Goal: Communication & Community: Answer question/provide support

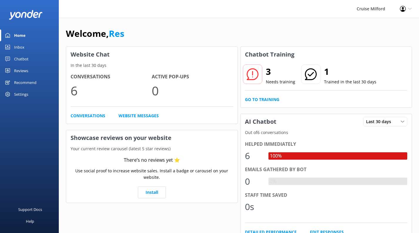
click at [264, 101] on link "Go to Training" at bounding box center [262, 99] width 34 height 6
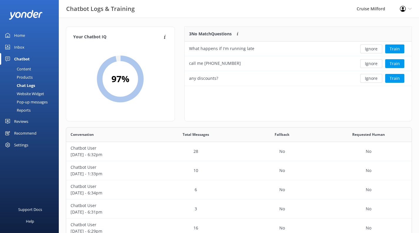
scroll to position [125, 342]
click at [394, 49] on button "Train" at bounding box center [394, 48] width 19 height 9
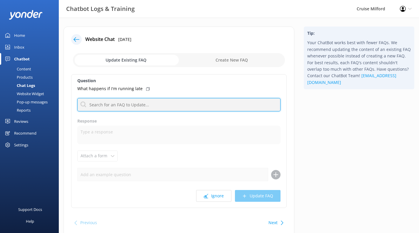
click at [221, 104] on input "text" at bounding box center [178, 104] width 203 height 13
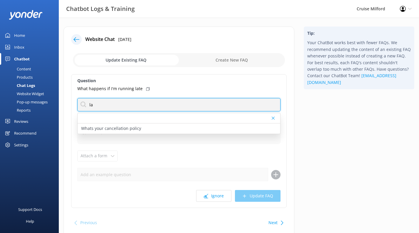
type input "l"
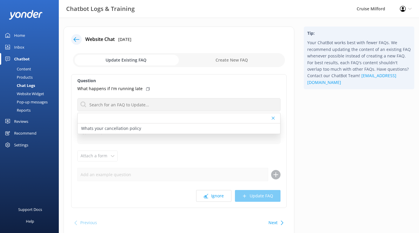
click at [227, 85] on div "Question What happens if I'm running late Whats your cancellation policy Respon…" at bounding box center [179, 141] width 216 height 134
click at [272, 119] on use at bounding box center [273, 118] width 3 height 3
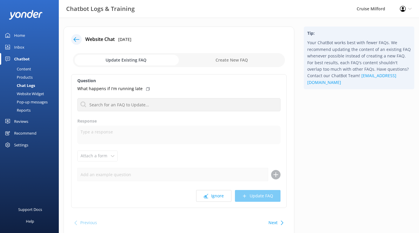
click at [237, 60] on input "checkbox" at bounding box center [179, 60] width 212 height 14
checkbox input "true"
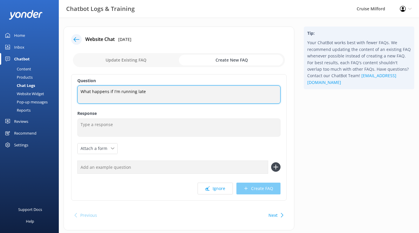
click at [152, 92] on textarea "What happens if I'm running late" at bounding box center [178, 94] width 203 height 18
type textarea "What happens if I'm running late?"
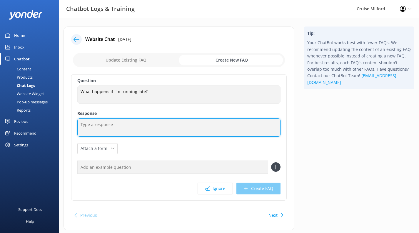
click at [129, 124] on textarea at bounding box center [178, 127] width 203 height 18
type textarea "H"
type textarea "If you are running late for our cruise, please call us"
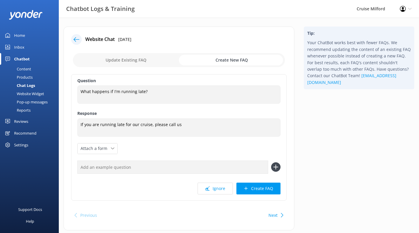
click at [146, 63] on input "checkbox" at bounding box center [179, 60] width 212 height 14
checkbox input "false"
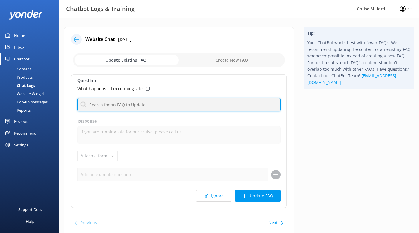
click at [149, 107] on input "text" at bounding box center [178, 104] width 203 height 13
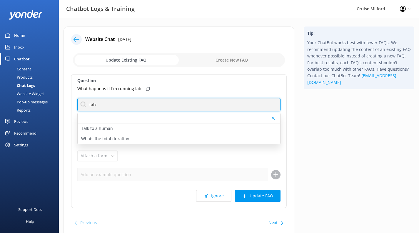
type input "talk"
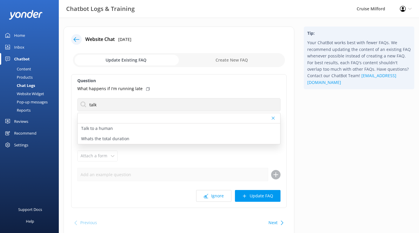
click at [135, 131] on div "Talk to a human" at bounding box center [179, 128] width 203 height 10
type textarea "If you’d like to speak to one of our friendly Cruise Milford team members , ple…"
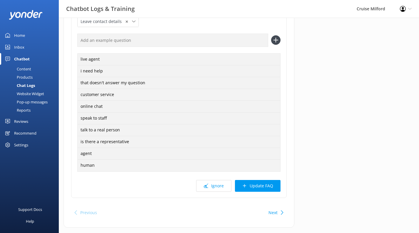
scroll to position [140, 0]
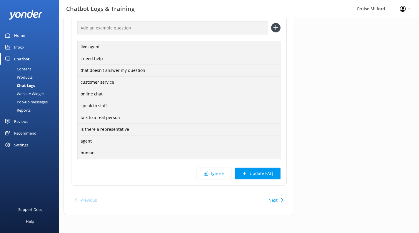
click at [247, 176] on button "Update FAQ" at bounding box center [258, 173] width 46 height 12
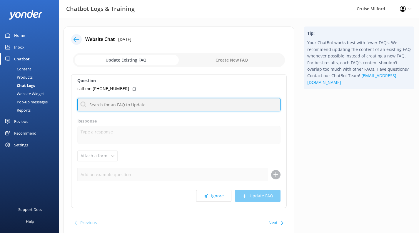
click at [220, 104] on input "text" at bounding box center [178, 104] width 203 height 13
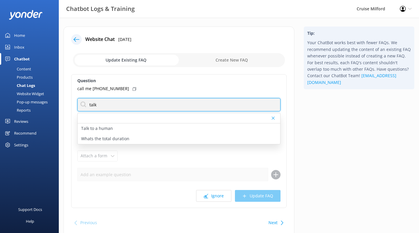
type input "talk"
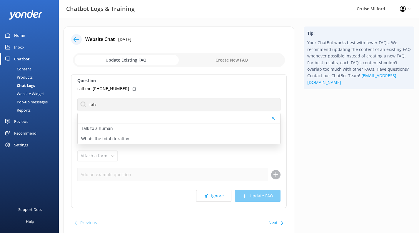
click at [170, 128] on div "Talk to a human" at bounding box center [179, 128] width 203 height 10
type textarea "If you’d like to speak to one of our friendly Cruise Milford team members , ple…"
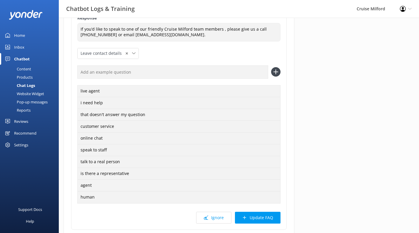
scroll to position [97, 0]
click at [255, 217] on button "Update FAQ" at bounding box center [258, 217] width 46 height 12
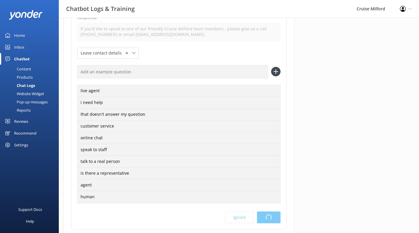
scroll to position [0, 0]
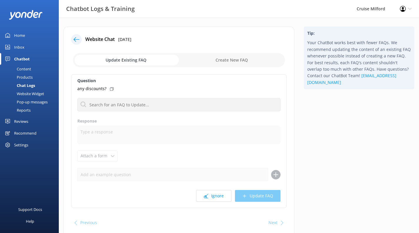
click at [27, 61] on div "Chatbot" at bounding box center [22, 59] width 16 height 12
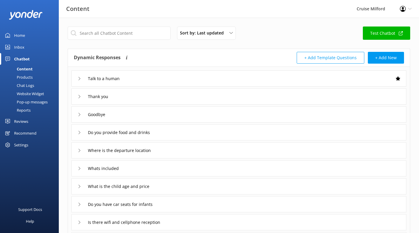
click at [24, 58] on div "Chatbot" at bounding box center [22, 59] width 16 height 12
click at [28, 33] on link "Home" at bounding box center [29, 35] width 59 height 12
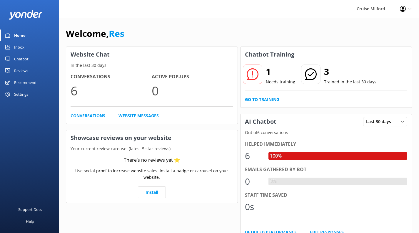
click at [257, 101] on link "Go to Training" at bounding box center [262, 99] width 34 height 6
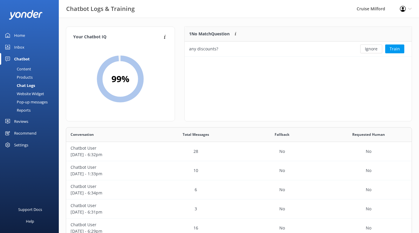
click at [23, 37] on div "Home" at bounding box center [19, 35] width 11 height 12
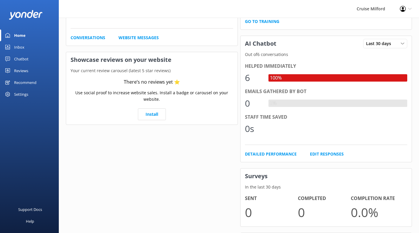
scroll to position [78, 0]
click at [28, 70] on div "Reviews" at bounding box center [21, 71] width 14 height 12
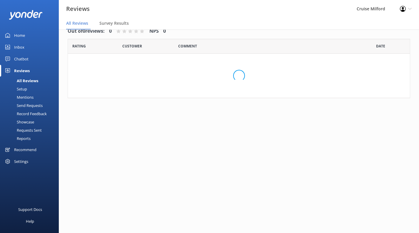
scroll to position [12, 0]
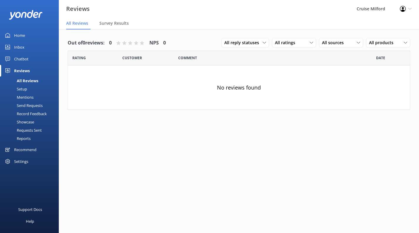
click at [117, 22] on span "Survey Results" at bounding box center [113, 23] width 29 height 6
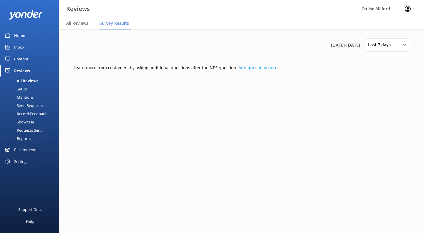
click at [79, 24] on span "All Reviews" at bounding box center [77, 23] width 22 height 6
